Goal: Transaction & Acquisition: Purchase product/service

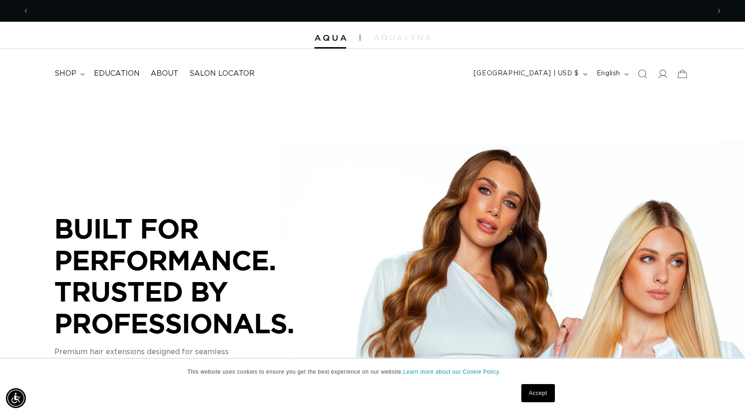
scroll to position [0, 681]
click at [65, 75] on span "shop" at bounding box center [65, 74] width 22 height 10
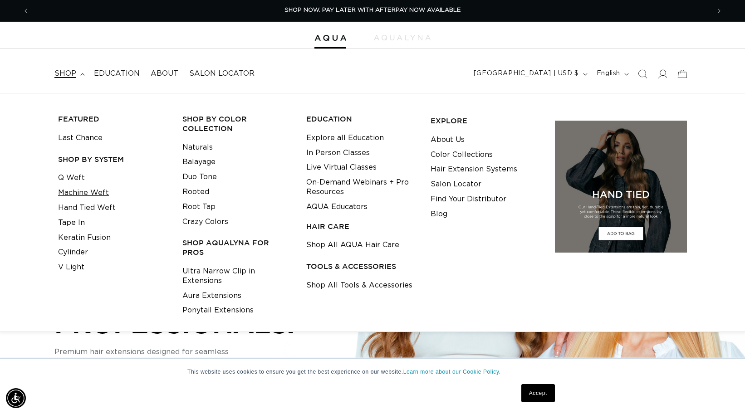
click at [77, 191] on link "Machine Weft" at bounding box center [83, 193] width 51 height 15
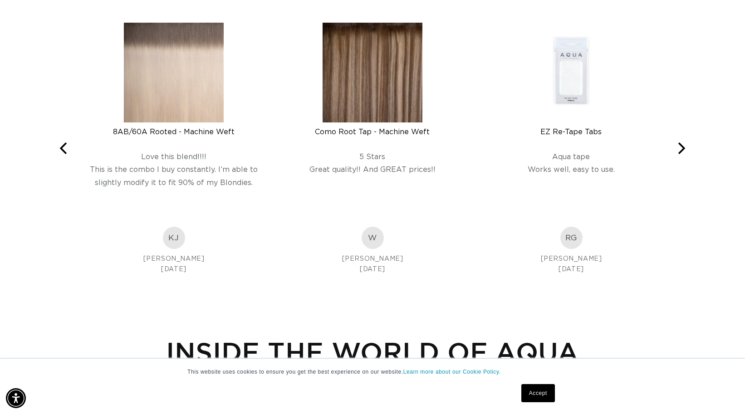
scroll to position [0, 1362]
click at [394, 104] on img at bounding box center [373, 73] width 100 height 100
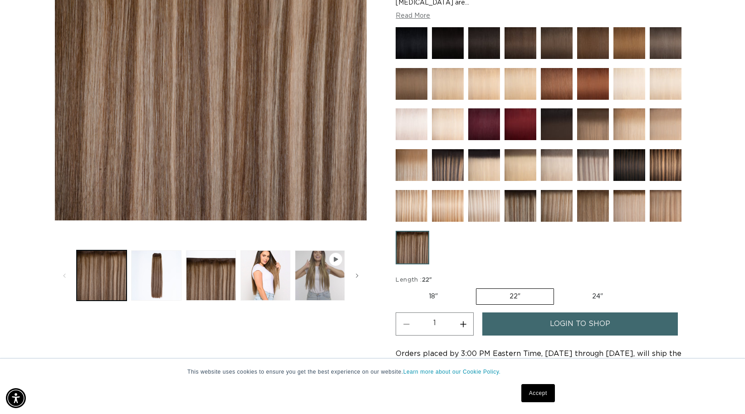
scroll to position [0, 681]
click at [320, 276] on button "Play video 1 in gallery view" at bounding box center [320, 276] width 50 height 50
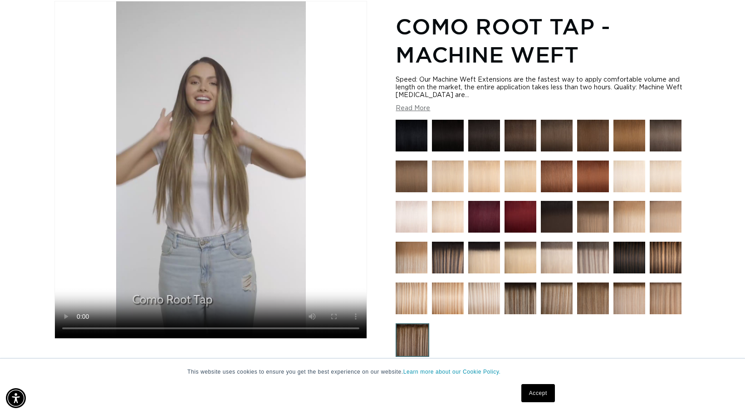
scroll to position [0, 0]
click at [671, 299] on img at bounding box center [666, 299] width 32 height 32
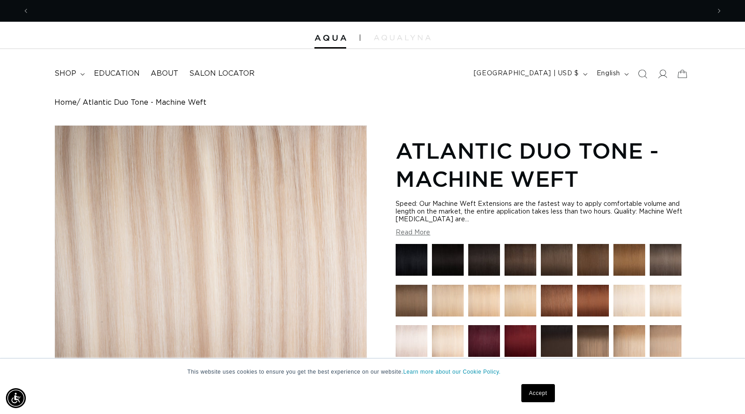
scroll to position [0, 1362]
